Goal: Check status: Check status

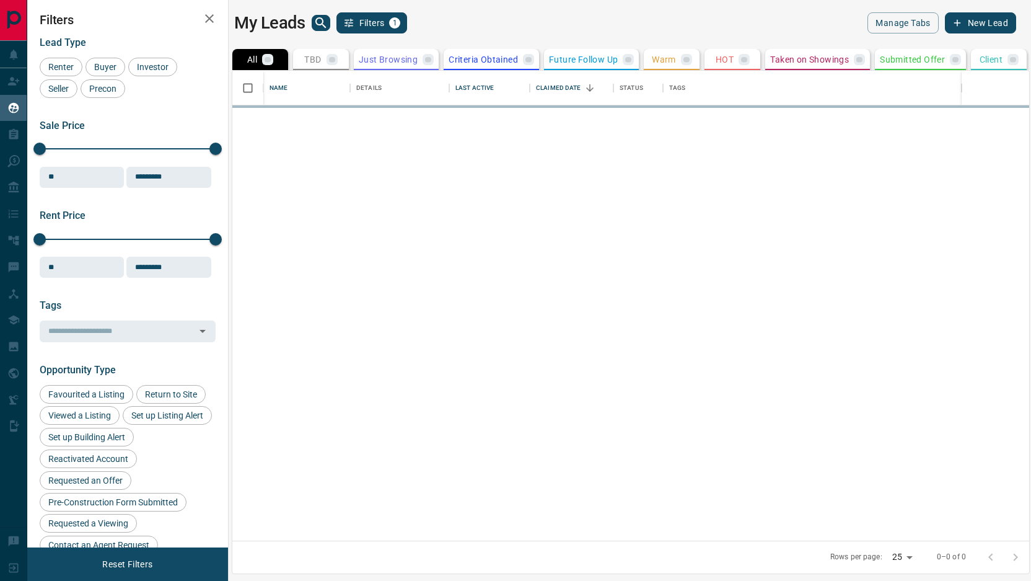
scroll to position [470, 797]
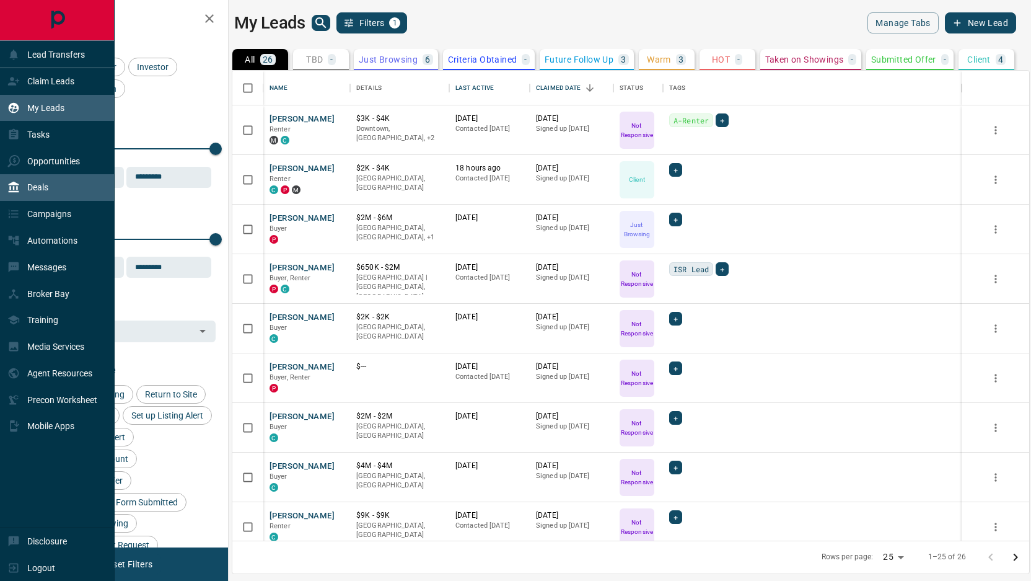
click at [58, 187] on div "Deals" at bounding box center [57, 187] width 115 height 27
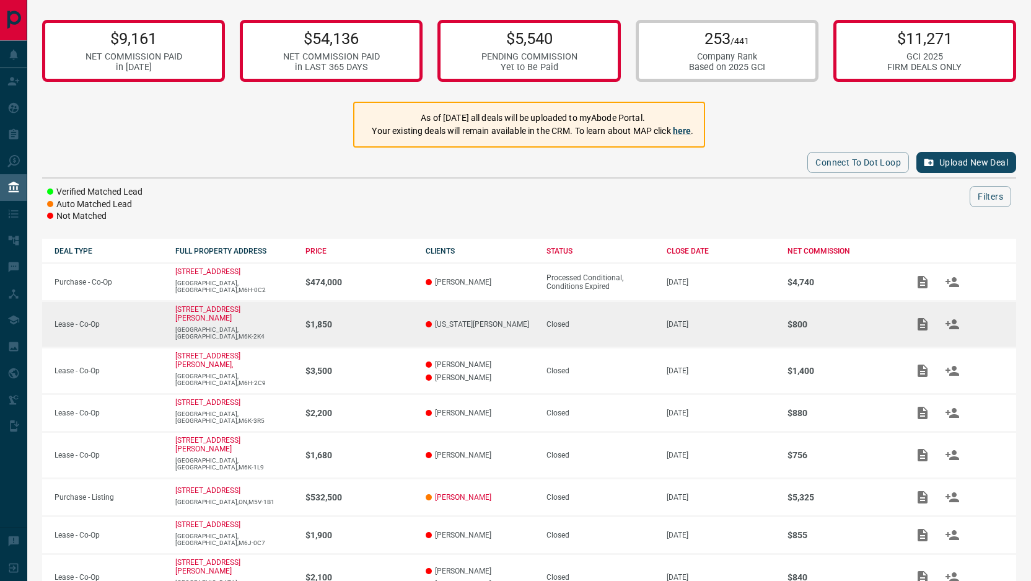
click at [805, 319] on p "$800" at bounding box center [841, 324] width 108 height 10
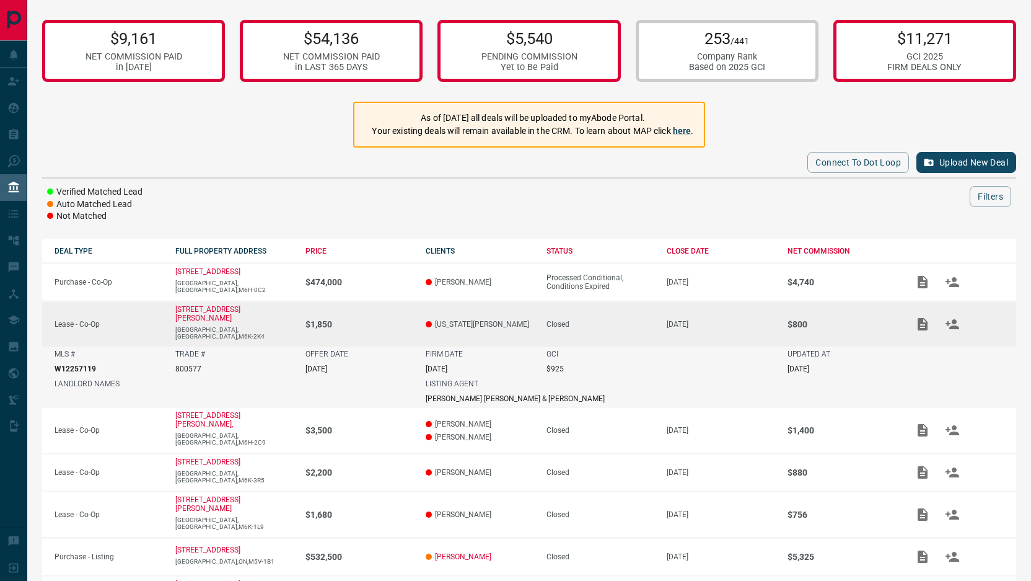
click at [809, 364] on p "[DATE]" at bounding box center [798, 368] width 22 height 9
click at [360, 320] on p "$1,850" at bounding box center [359, 324] width 108 height 10
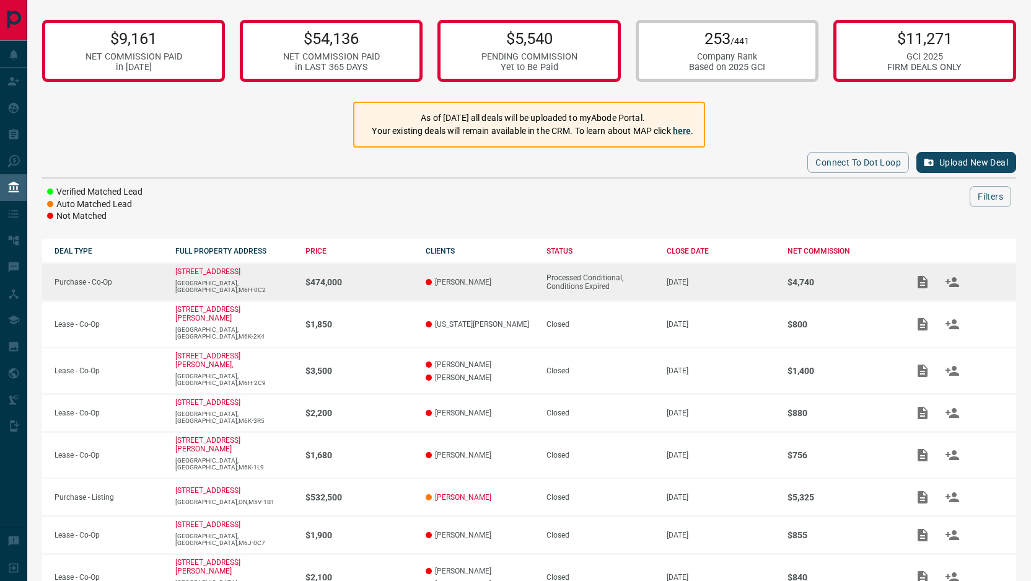
click at [593, 278] on div "Processed Conditional, Conditions Expired" at bounding box center [600, 281] width 108 height 17
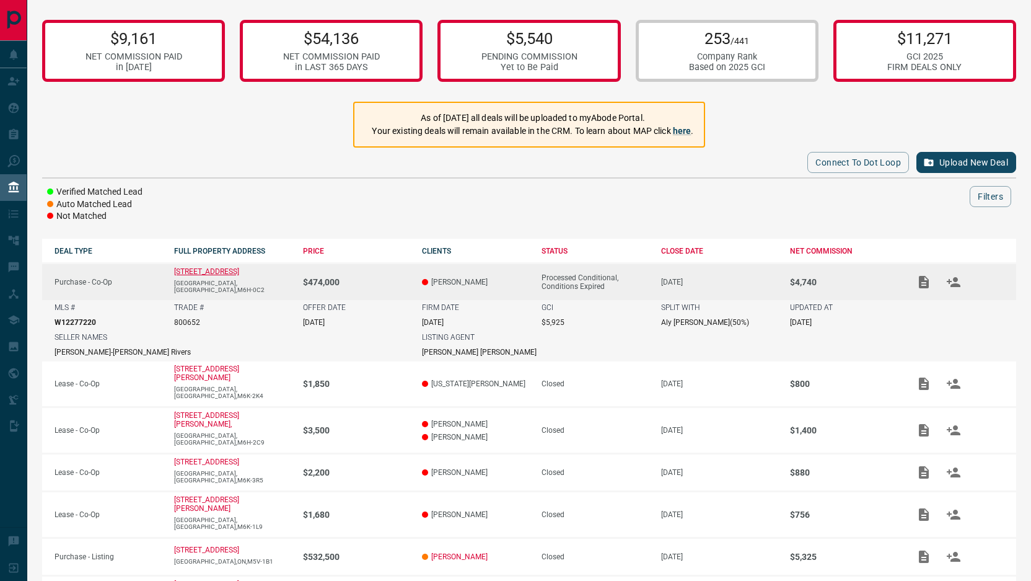
click at [239, 274] on p "[STREET_ADDRESS]" at bounding box center [206, 271] width 65 height 9
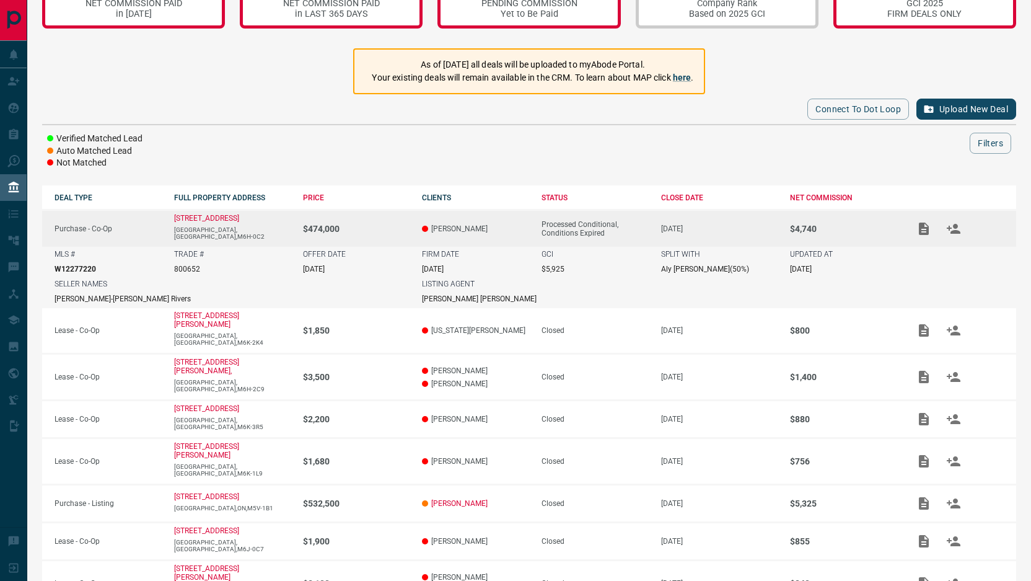
scroll to position [61, 0]
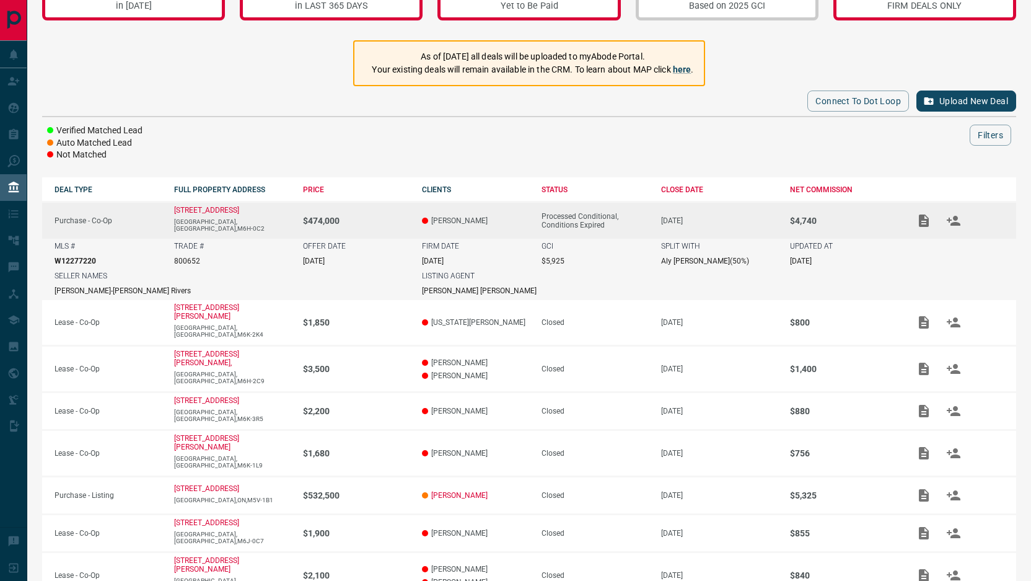
click at [488, 216] on p "[PERSON_NAME]" at bounding box center [475, 220] width 107 height 9
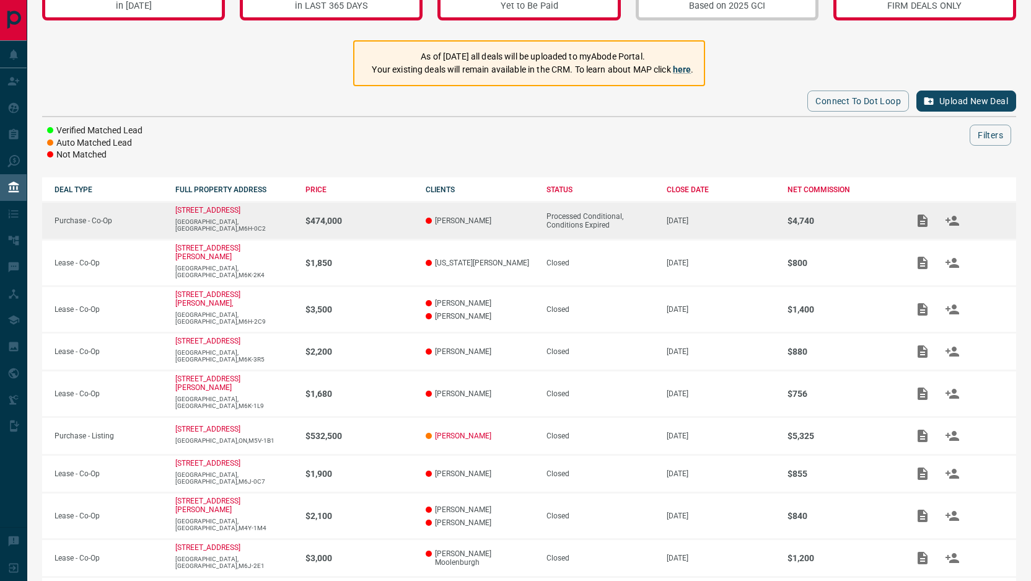
click at [698, 226] on td "[DATE]" at bounding box center [714, 221] width 121 height 38
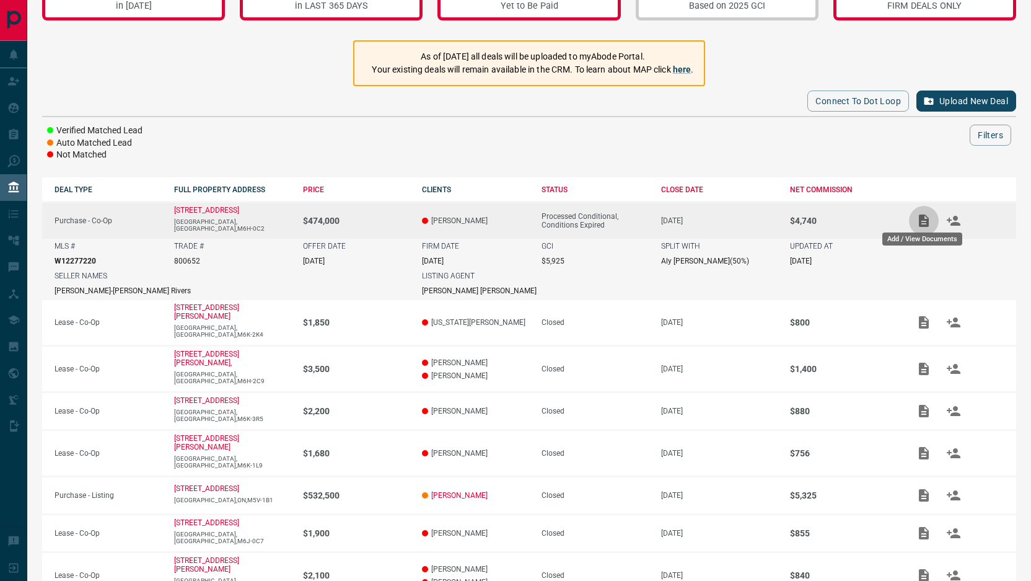
click at [910, 222] on button "Add / View Documents" at bounding box center [924, 221] width 30 height 30
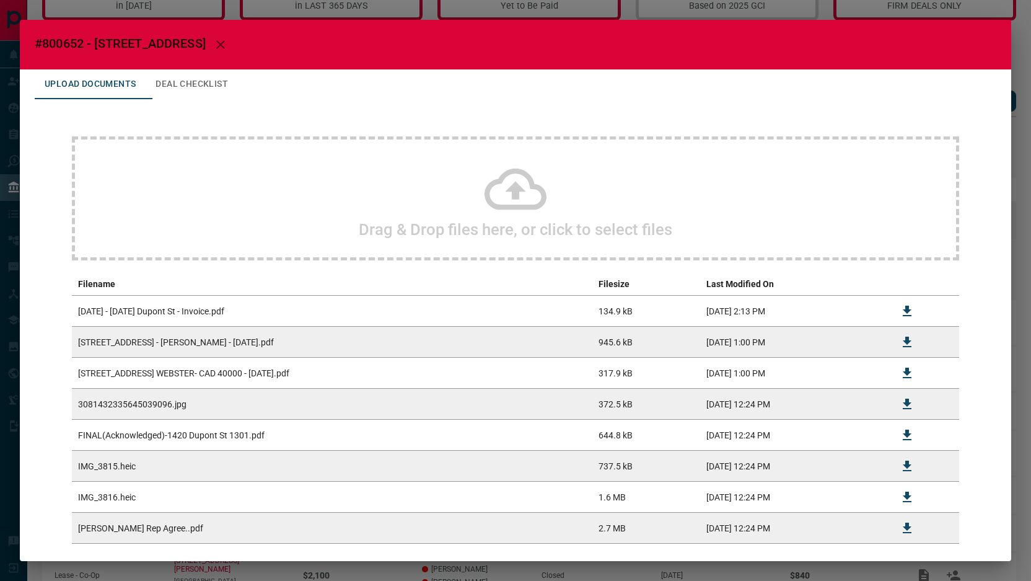
scroll to position [63, 0]
